Goal: Task Accomplishment & Management: Use online tool/utility

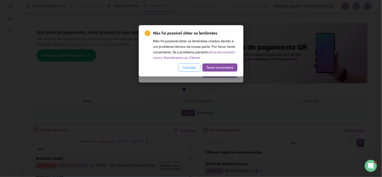
click at [188, 68] on span "Cancelar" at bounding box center [190, 68] width 14 height 6
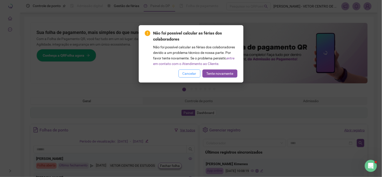
click at [188, 69] on div "Não foi possível calcular as férias dos colaboradores Não foi possível calcular…" at bounding box center [191, 53] width 93 height 47
click at [188, 72] on span "Cancelar" at bounding box center [190, 74] width 14 height 6
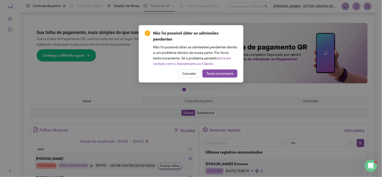
click at [188, 72] on span "Cancelar" at bounding box center [190, 74] width 14 height 6
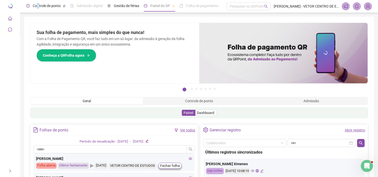
click at [38, 5] on span "Controle de ponto" at bounding box center [47, 6] width 28 height 4
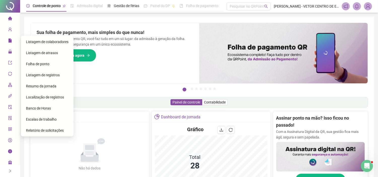
click at [33, 65] on span "Folha de ponto" at bounding box center [37, 64] width 23 height 4
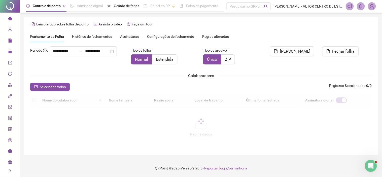
type input "**********"
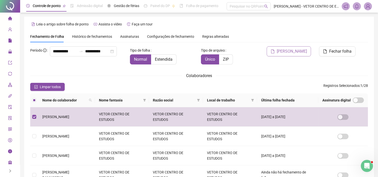
click at [290, 51] on span "[PERSON_NAME]" at bounding box center [292, 51] width 30 height 6
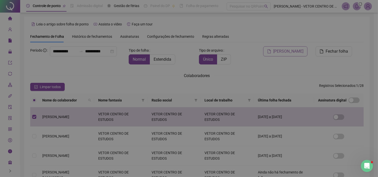
scroll to position [12, 0]
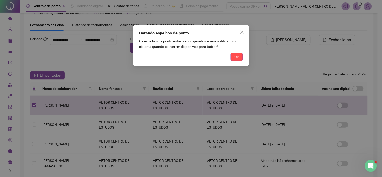
click at [229, 61] on div "Ok" at bounding box center [191, 57] width 104 height 8
click at [238, 58] on span "Ok" at bounding box center [237, 57] width 4 height 6
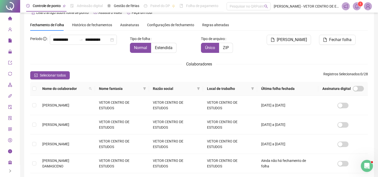
click at [356, 7] on icon "bell" at bounding box center [356, 6] width 5 height 5
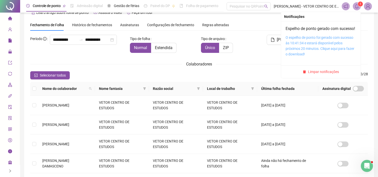
click at [298, 56] on link "O espelho de ponto foi gerado com sucesso às 10:41:34 e estará disponível pelos…" at bounding box center [320, 45] width 69 height 21
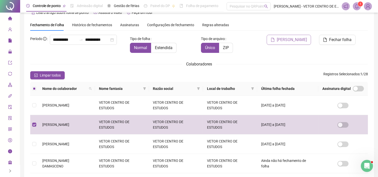
click at [296, 42] on span "[PERSON_NAME]" at bounding box center [292, 40] width 30 height 6
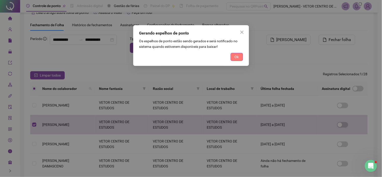
click at [238, 59] on span "Ok" at bounding box center [237, 57] width 4 height 6
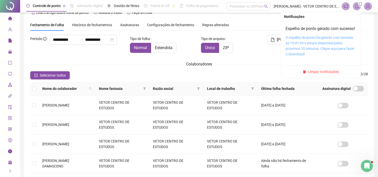
click at [301, 55] on link "O espelho de ponto foi gerado com sucesso às 10:41:34 e estará disponível pelos…" at bounding box center [320, 45] width 69 height 21
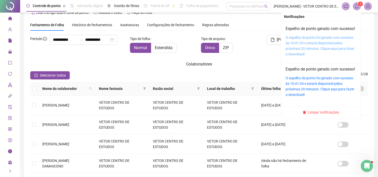
click at [304, 52] on link "O espelho de ponto foi gerado com sucesso às 10:41:53 e estará disponível pelos…" at bounding box center [320, 45] width 69 height 21
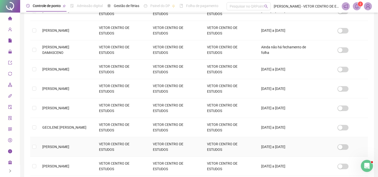
scroll to position [152, 0]
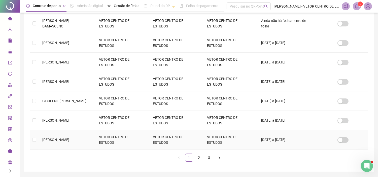
click at [51, 140] on span "[PERSON_NAME]" at bounding box center [55, 140] width 27 height 4
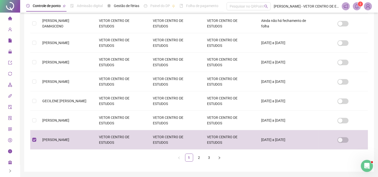
scroll to position [12, 0]
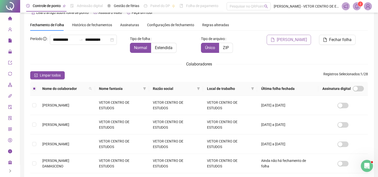
click at [283, 37] on span "[PERSON_NAME]" at bounding box center [292, 40] width 30 height 6
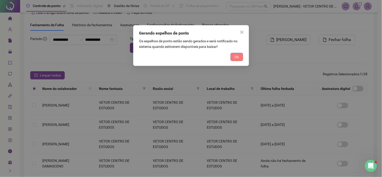
click at [238, 58] on span "Ok" at bounding box center [237, 57] width 4 height 6
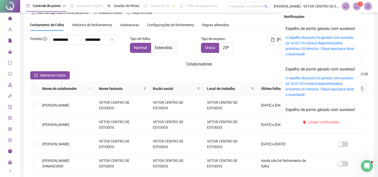
click at [355, 5] on icon "bell" at bounding box center [356, 6] width 5 height 5
click at [320, 46] on div "O espelho de ponto foi gerado com sucesso às 10:42:19 e estará disponível pelos…" at bounding box center [321, 46] width 70 height 22
click at [312, 48] on link "O espelho de ponto foi gerado com sucesso às 10:42:19 e estará disponível pelos…" at bounding box center [320, 45] width 69 height 21
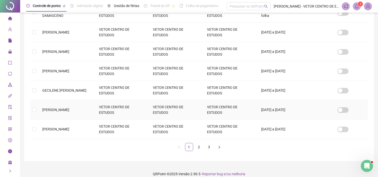
scroll to position [168, 0]
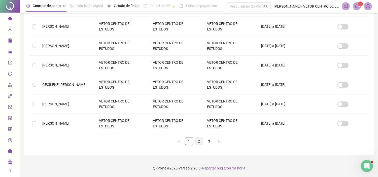
click at [198, 140] on link "2" at bounding box center [199, 141] width 8 height 8
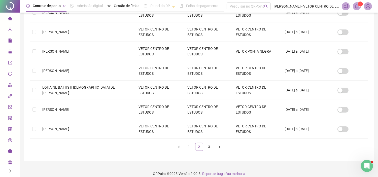
scroll to position [12, 0]
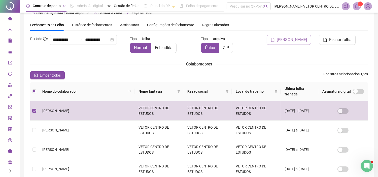
click at [296, 39] on span "[PERSON_NAME]" at bounding box center [292, 40] width 30 height 6
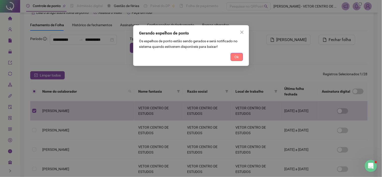
click at [241, 56] on button "Ok" at bounding box center [237, 57] width 12 height 8
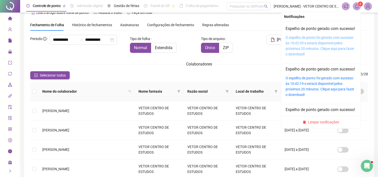
click at [308, 44] on link "O espelho de ponto foi gerado com sucesso às 10:42:39 e estará disponível pelos…" at bounding box center [320, 45] width 69 height 21
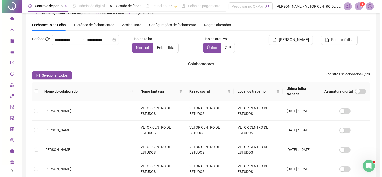
scroll to position [0, 0]
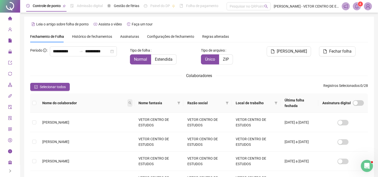
click at [128, 101] on icon "search" at bounding box center [129, 102] width 3 height 3
type input "*****"
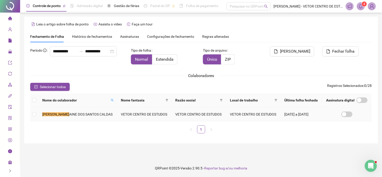
click at [81, 113] on span "AINE DOS SANTOS CALDAS" at bounding box center [90, 114] width 43 height 4
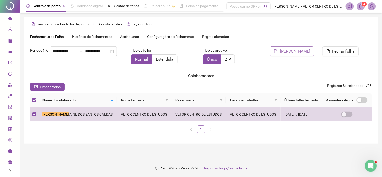
click at [303, 49] on span "[PERSON_NAME]" at bounding box center [295, 51] width 30 height 6
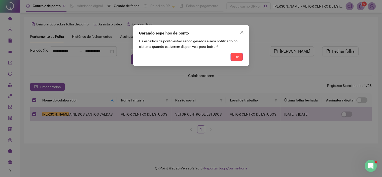
click at [245, 55] on div "Gerando espelhos de ponto Os espelhos de ponto estão sendo gerados e será notif…" at bounding box center [191, 45] width 116 height 41
click at [237, 58] on span "Ok" at bounding box center [237, 57] width 4 height 6
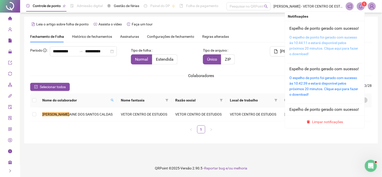
click at [313, 49] on link "O espelho de ponto foi gerado com sucesso às 10:44:11 e estará disponível pelos…" at bounding box center [324, 45] width 69 height 21
